Goal: Use online tool/utility: Use online tool/utility

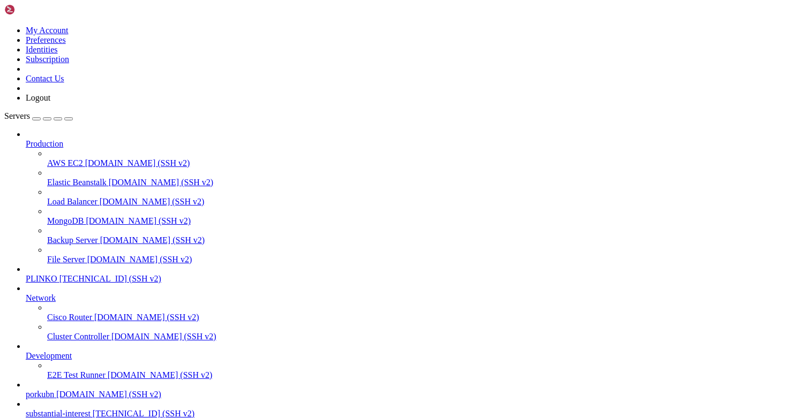
scroll to position [8, 0]
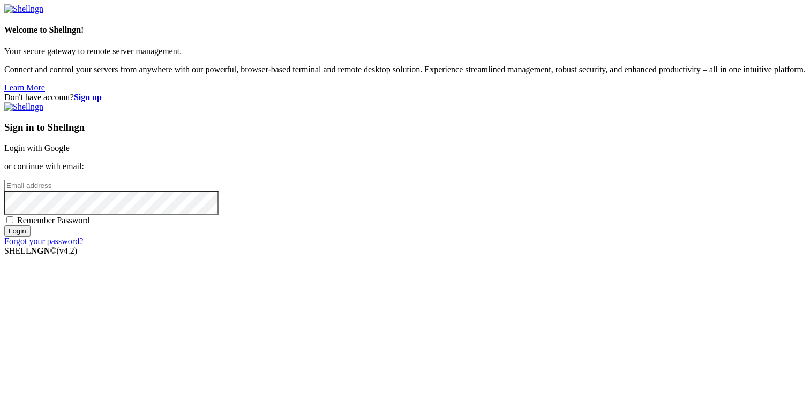
click at [491, 122] on h3 "Sign in to Shellngn" at bounding box center [404, 128] width 801 height 12
click at [491, 123] on div "Sign in to Shellngn Login with Google or continue with email: Remember Password…" at bounding box center [404, 174] width 801 height 144
click at [99, 190] on input "email" at bounding box center [51, 185] width 95 height 11
click at [70, 153] on link "Login with Google" at bounding box center [36, 148] width 65 height 9
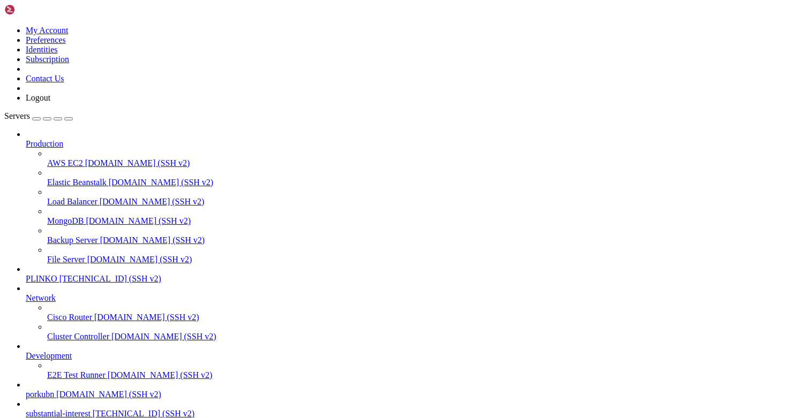
scroll to position [3626, 0]
drag, startPoint x: 467, startPoint y: 859, endPoint x: 406, endPoint y: 860, distance: 60.5
copy x-row "ads_warehouse"
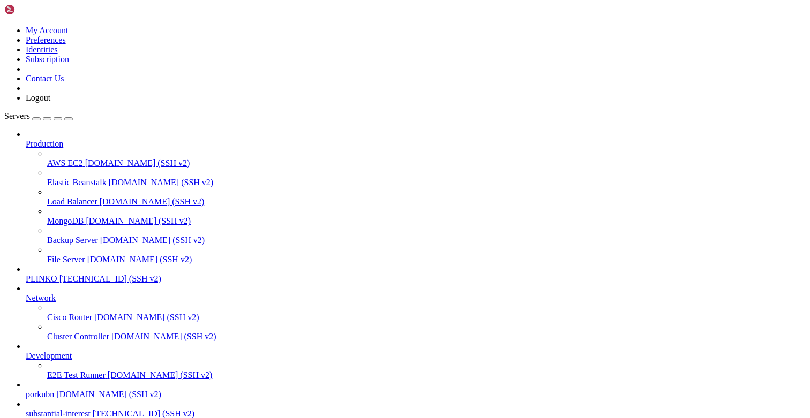
drag, startPoint x: 112, startPoint y: 911, endPoint x: 8, endPoint y: 813, distance: 142.9
drag, startPoint x: 122, startPoint y: 786, endPoint x: 13, endPoint y: 714, distance: 130.9
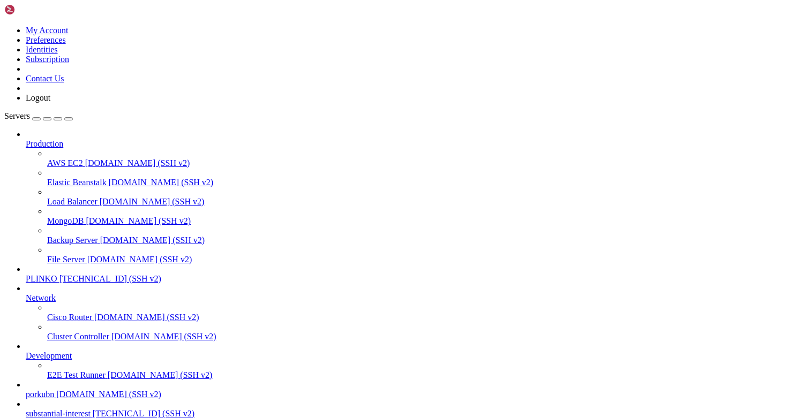
scroll to position [4287, 0]
drag, startPoint x: 27, startPoint y: 709, endPoint x: 9, endPoint y: 665, distance: 47.8
drag, startPoint x: 69, startPoint y: 754, endPoint x: 10, endPoint y: 666, distance: 106.2
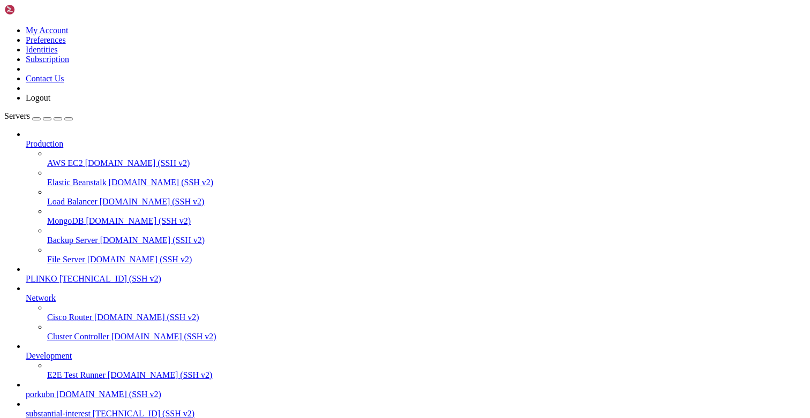
drag, startPoint x: 111, startPoint y: 822, endPoint x: 7, endPoint y: 699, distance: 161.2
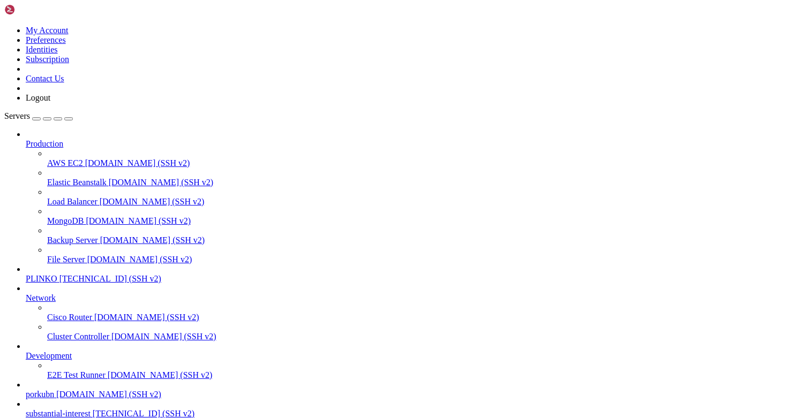
drag, startPoint x: 80, startPoint y: 793, endPoint x: 10, endPoint y: 775, distance: 72.6
drag, startPoint x: 54, startPoint y: 767, endPoint x: 9, endPoint y: 736, distance: 55.0
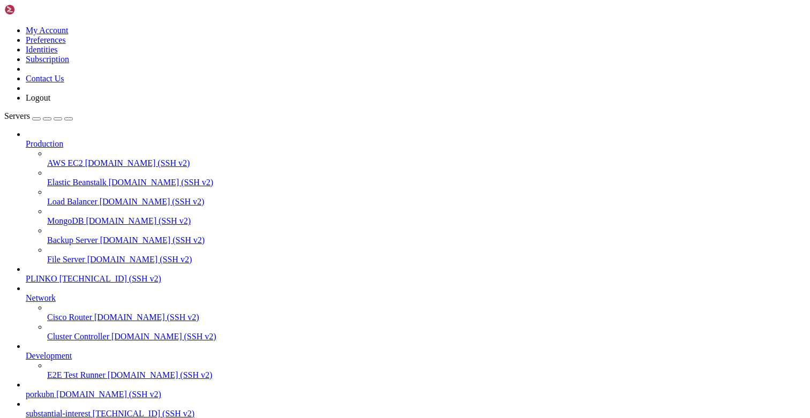
copy div "root@substantialinterest:/opt/facebook-etl# docker compose exec postgres psql -…"
drag, startPoint x: 58, startPoint y: 882, endPoint x: 8, endPoint y: 689, distance: 199.8
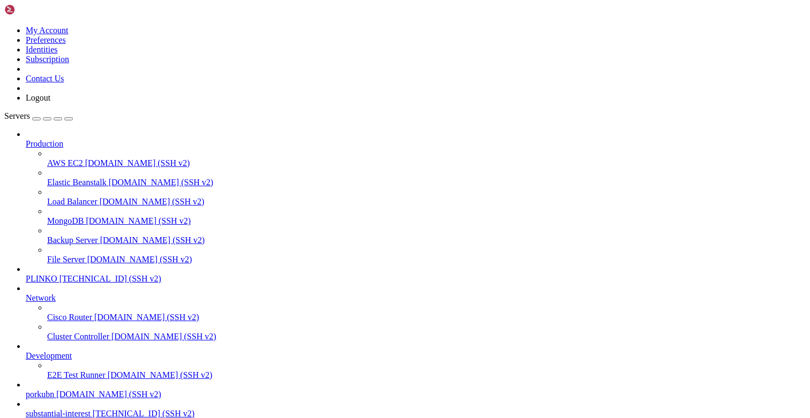
scroll to position [9363, 0]
drag, startPoint x: 50, startPoint y: 857, endPoint x: 9, endPoint y: 858, distance: 41.3
drag, startPoint x: 78, startPoint y: 914, endPoint x: 10, endPoint y: 904, distance: 69.4
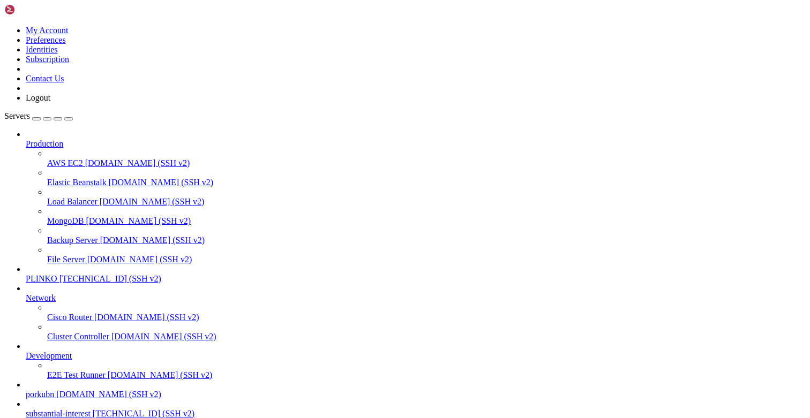
copy div "root@substantialinterest:/opt/facebook-etl# docker compose exec postgres psql -…"
